Goal: Task Accomplishment & Management: Manage account settings

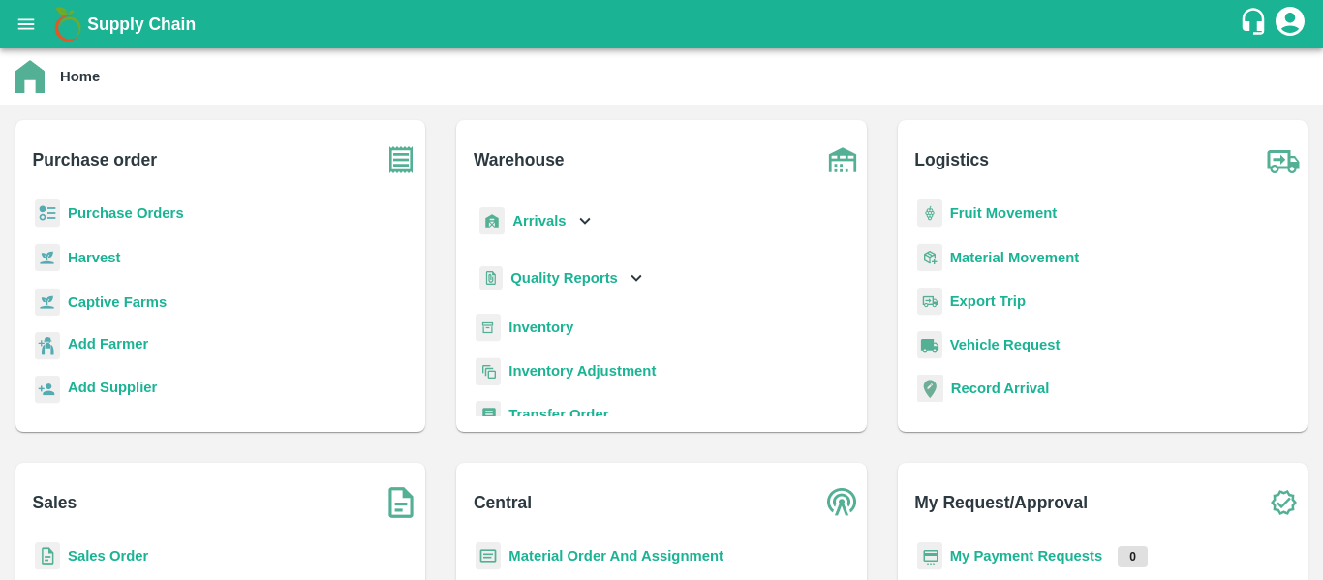
click at [103, 204] on p "Purchase Orders" at bounding box center [126, 212] width 116 height 21
click at [136, 211] on b "Purchase Orders" at bounding box center [126, 213] width 116 height 16
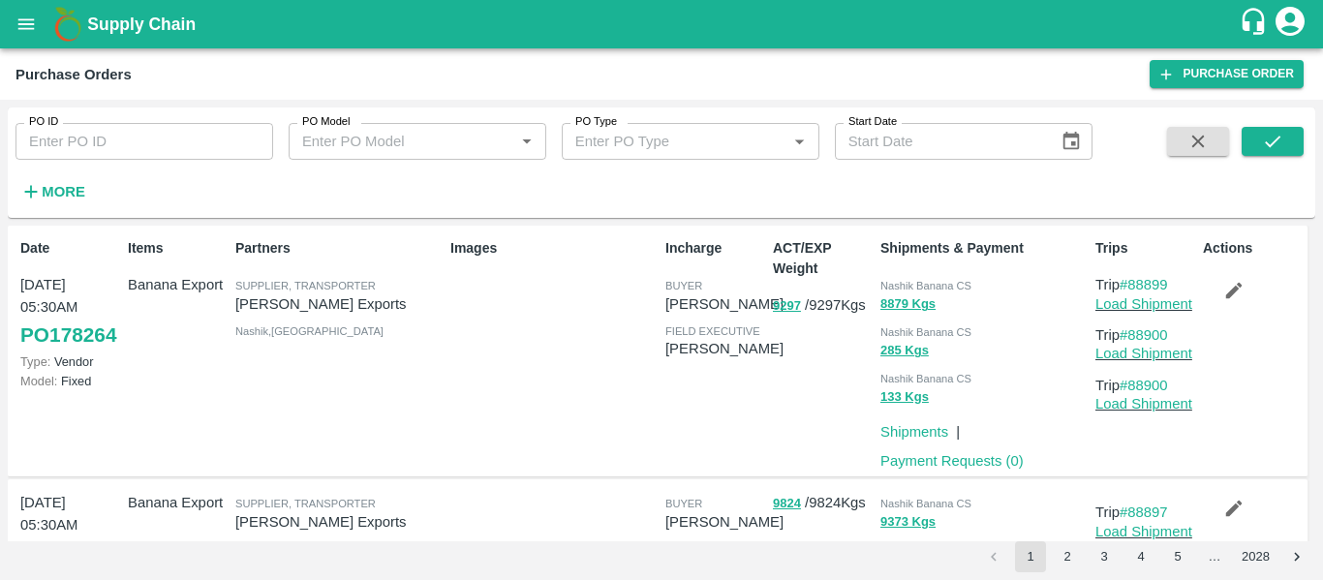
click at [147, 140] on input "PO ID" at bounding box center [145, 141] width 258 height 37
paste input "177977"
click at [1283, 145] on icon "submit" at bounding box center [1272, 141] width 21 height 21
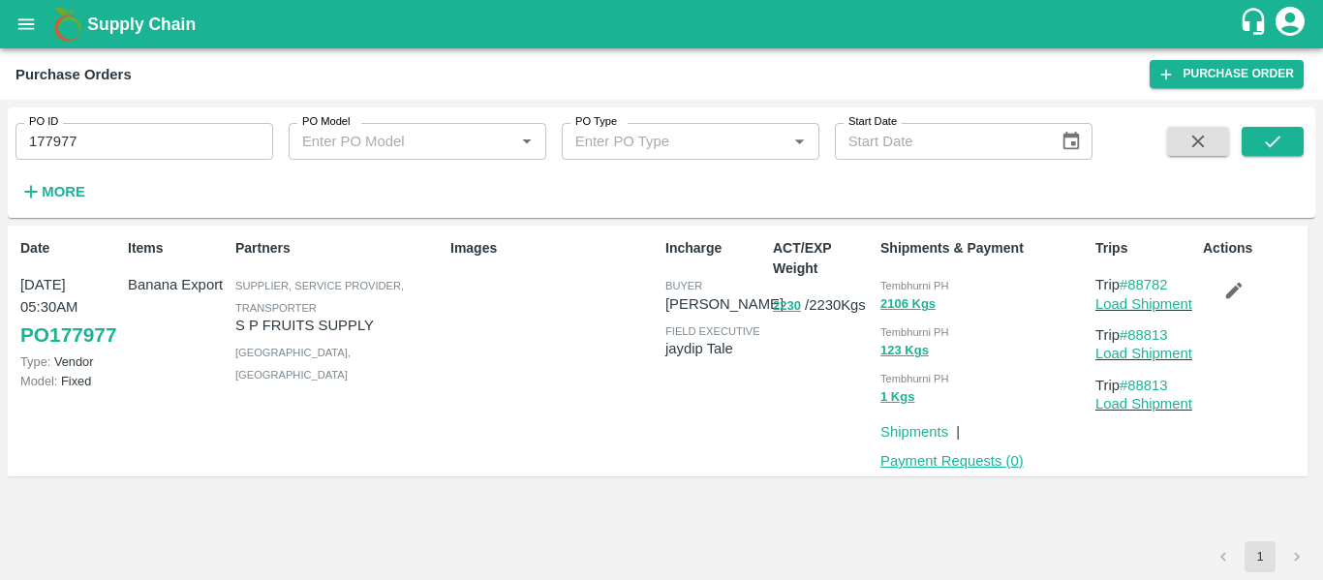
click at [905, 462] on link "Payment Requests ( 0 )" at bounding box center [952, 461] width 143 height 16
click at [137, 140] on input "177977" at bounding box center [145, 141] width 258 height 37
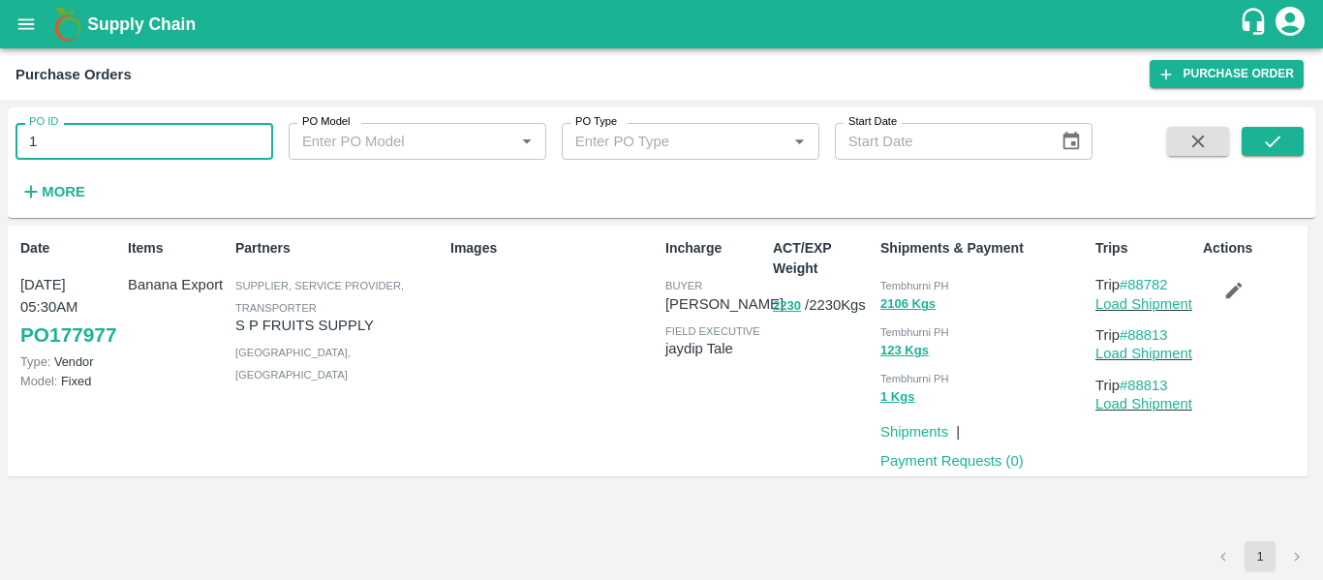
type input "1"
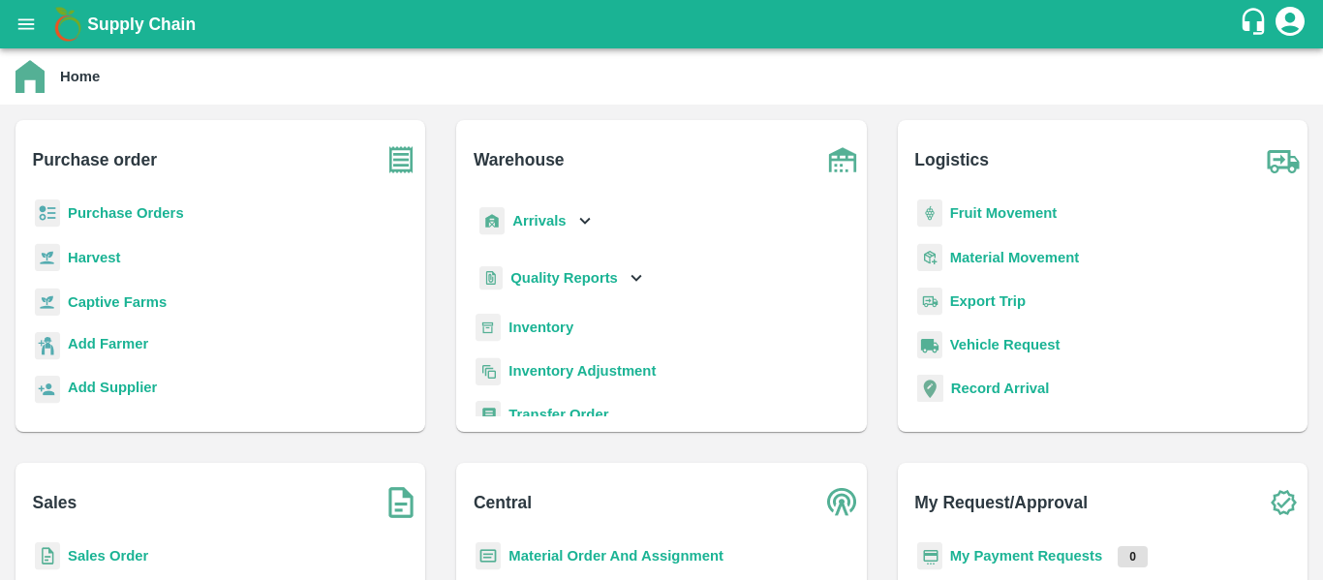
click at [534, 215] on b "Arrivals" at bounding box center [538, 221] width 53 height 16
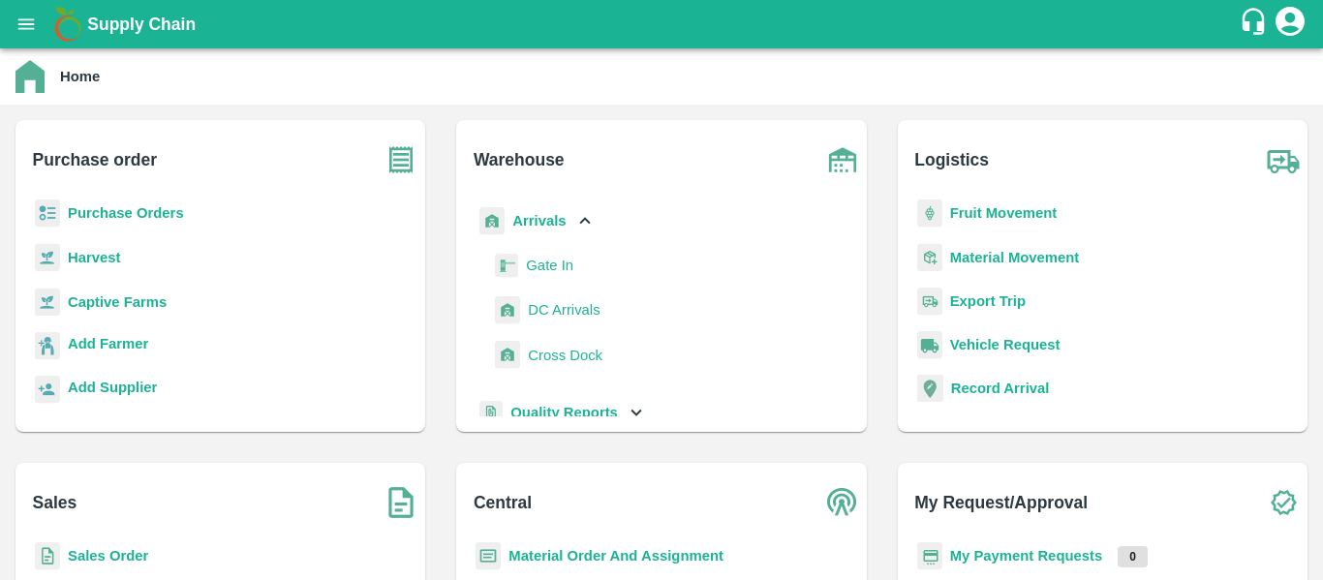
click at [571, 316] on span "DC Arrivals" at bounding box center [564, 309] width 72 height 21
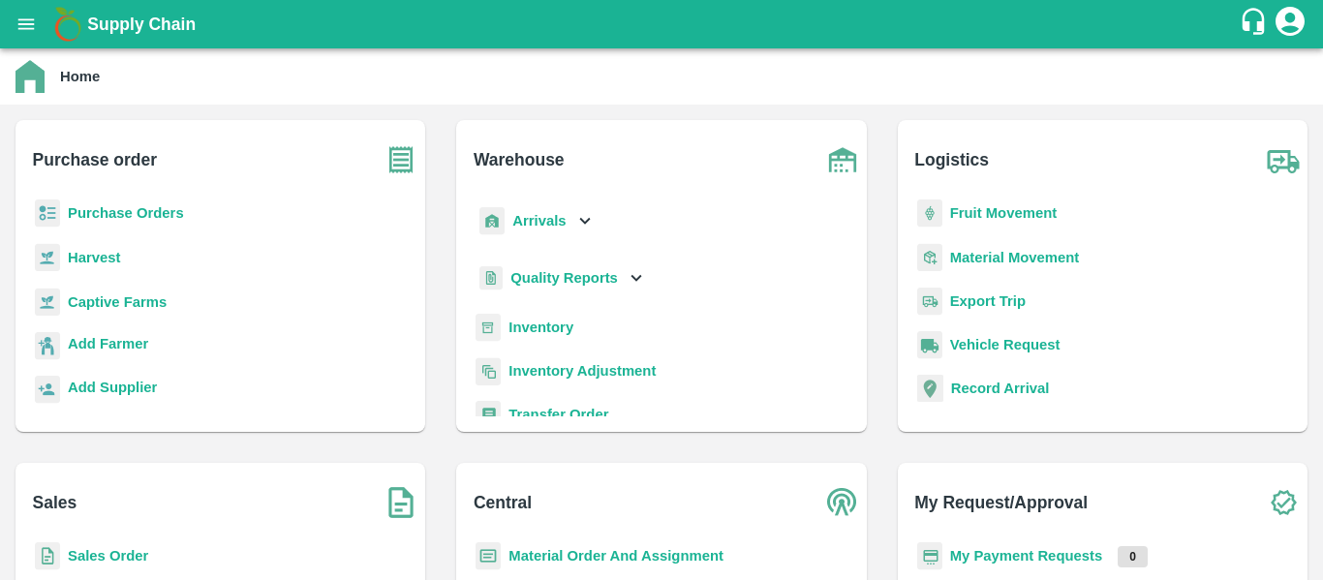
click at [975, 216] on b "Fruit Movement" at bounding box center [1004, 213] width 108 height 16
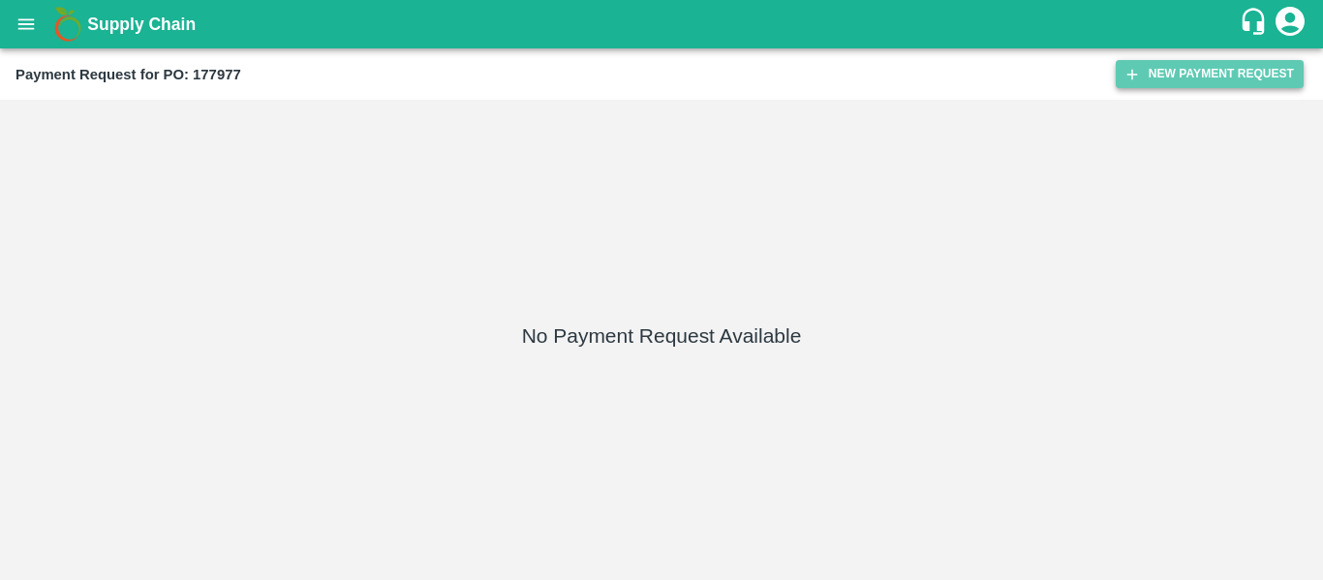
click at [1173, 83] on button "New Payment Request" at bounding box center [1210, 74] width 188 height 28
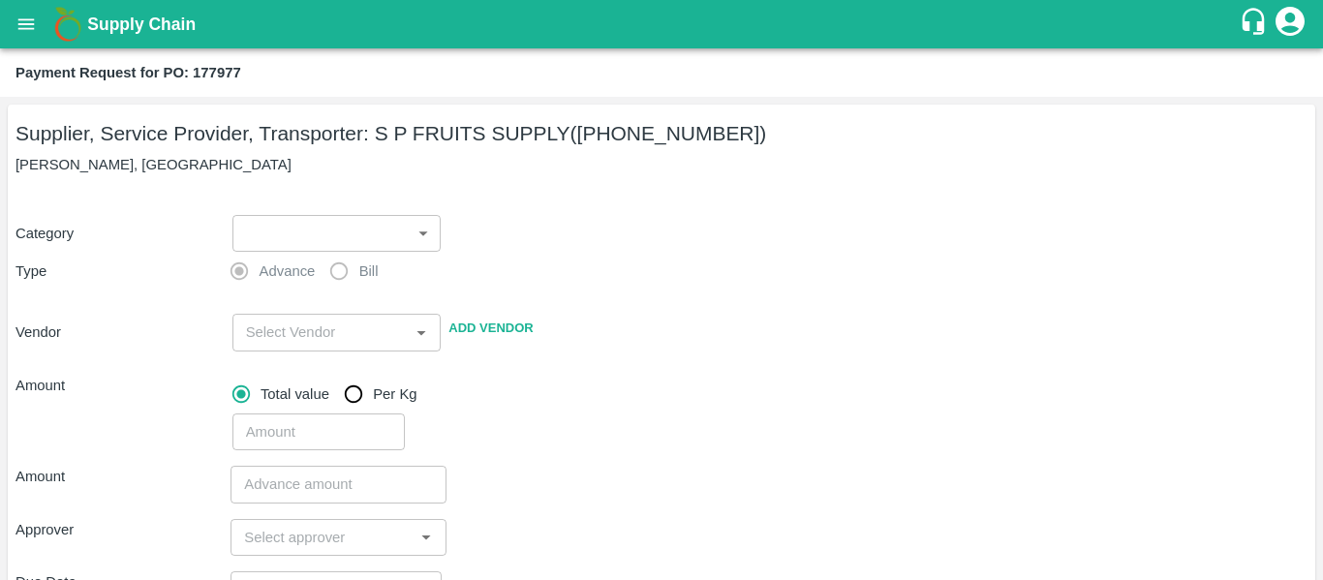
click at [393, 232] on body "Supply Chain Payment Request for PO: 177977 Supplier, Service Provider, Transpo…" at bounding box center [661, 290] width 1323 height 580
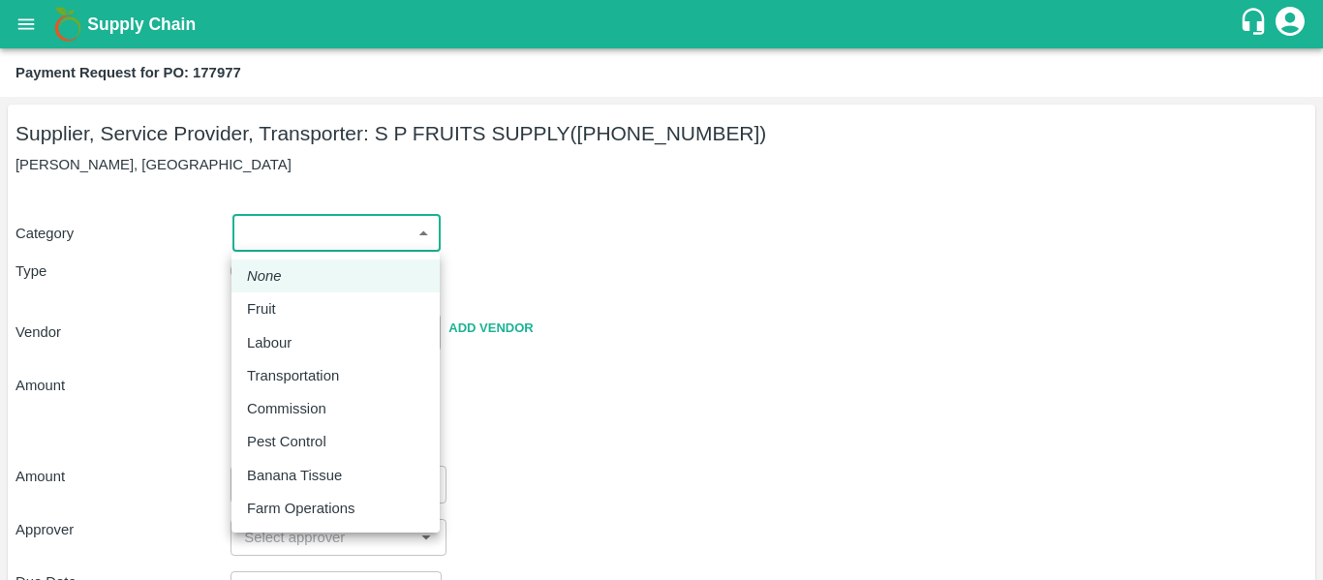
click at [558, 346] on div at bounding box center [661, 290] width 1323 height 580
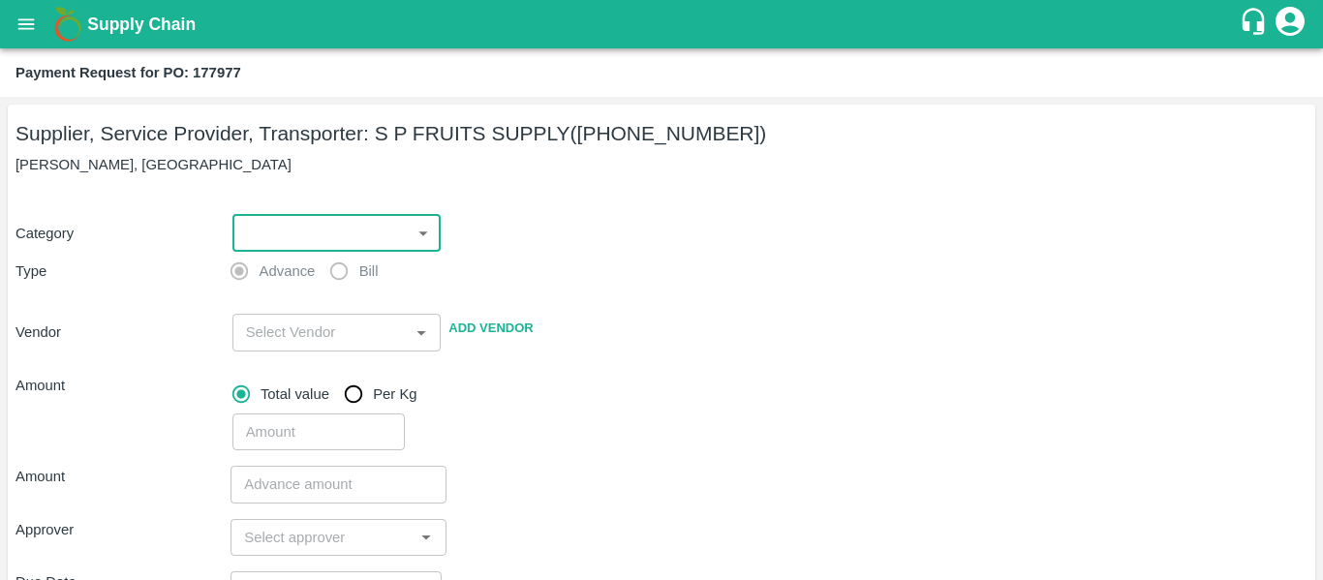
click at [359, 237] on body "Supply Chain Payment Request for PO: 177977 Supplier, Service Provider, Transpo…" at bounding box center [661, 290] width 1323 height 580
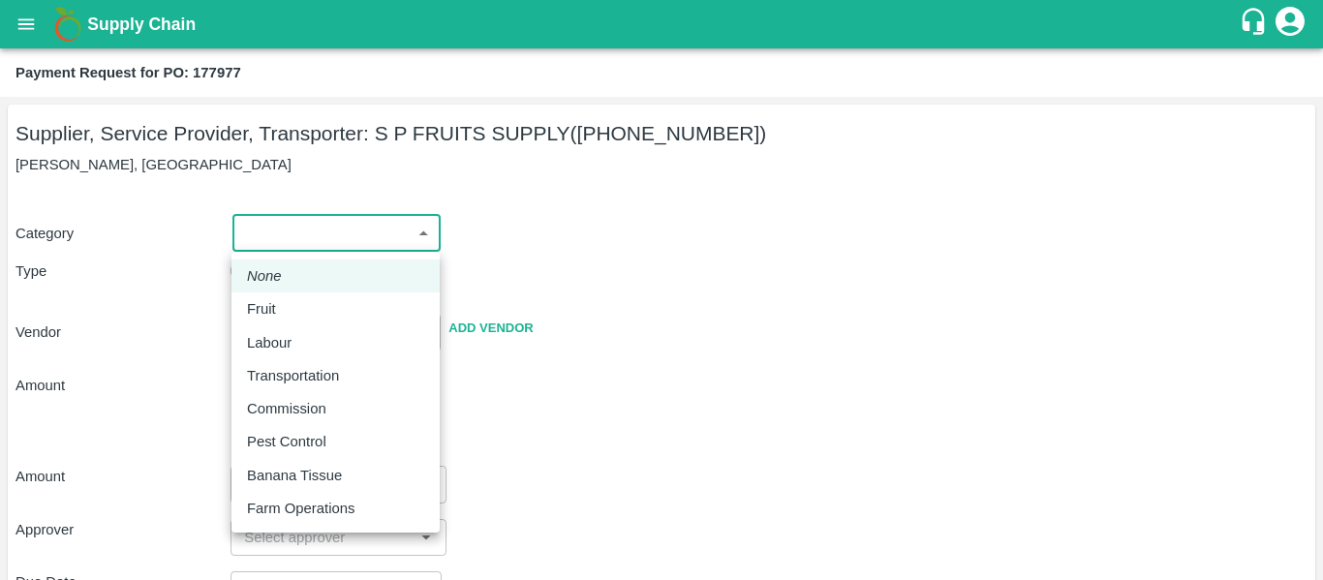
click at [757, 318] on div at bounding box center [661, 290] width 1323 height 580
